Goal: Task Accomplishment & Management: Manage account settings

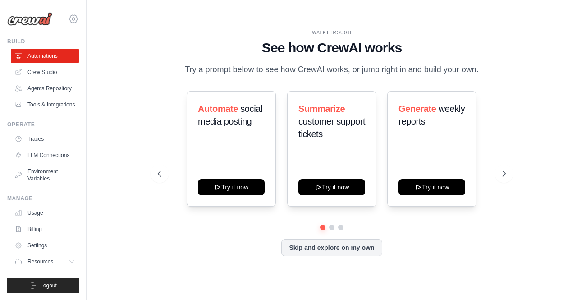
click at [75, 23] on icon at bounding box center [73, 19] width 11 height 11
click at [74, 19] on icon at bounding box center [73, 19] width 11 height 11
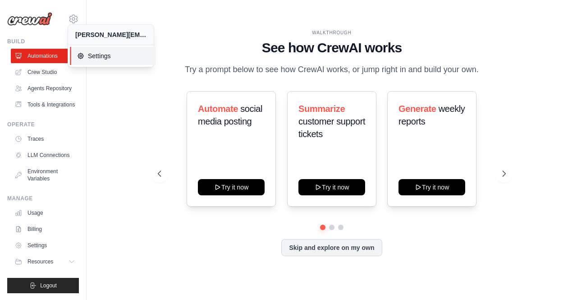
click at [104, 54] on span "Settings" at bounding box center [112, 55] width 71 height 9
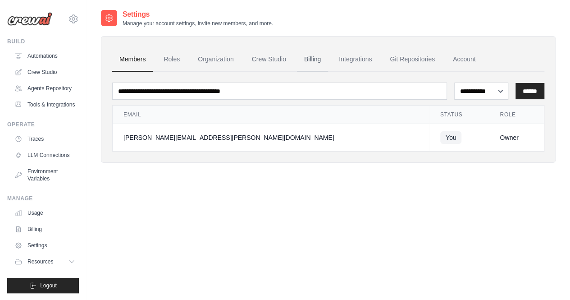
click at [311, 64] on link "Billing" at bounding box center [312, 59] width 31 height 24
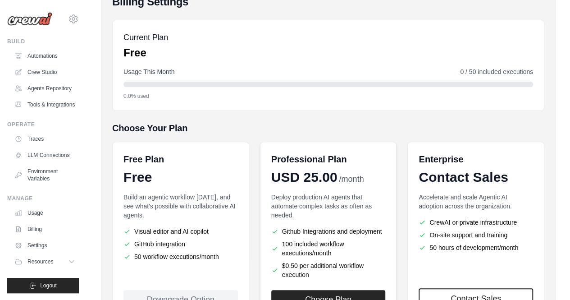
scroll to position [162, 0]
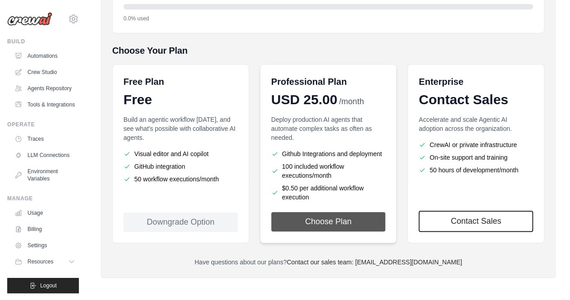
click at [324, 218] on button "Choose Plan" at bounding box center [328, 221] width 114 height 19
